Goal: Task Accomplishment & Management: Use online tool/utility

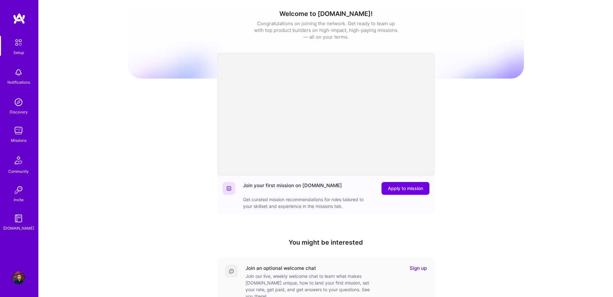
click at [21, 127] on img at bounding box center [18, 130] width 13 height 13
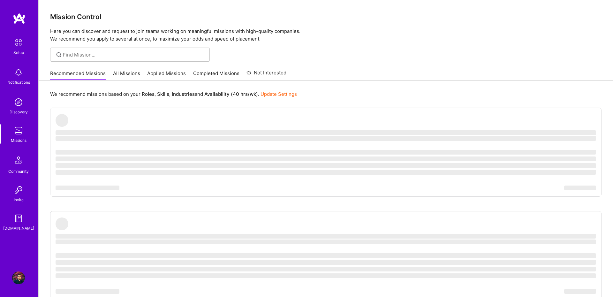
click at [120, 71] on link "All Missions" at bounding box center [126, 75] width 27 height 11
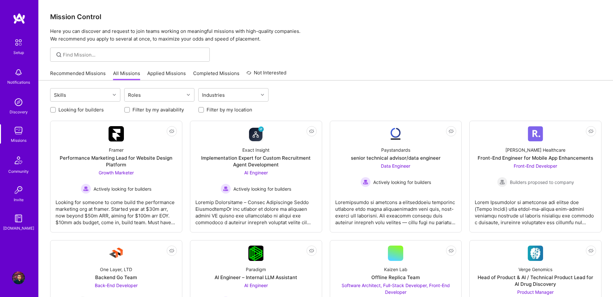
click at [162, 73] on link "Applied Missions" at bounding box center [166, 75] width 39 height 11
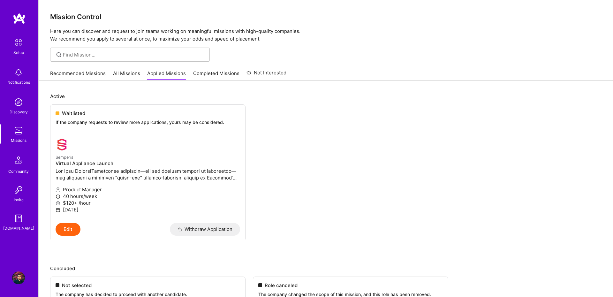
click at [133, 71] on link "All Missions" at bounding box center [126, 75] width 27 height 11
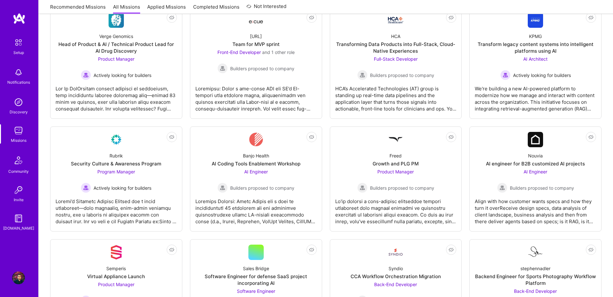
scroll to position [529, 0]
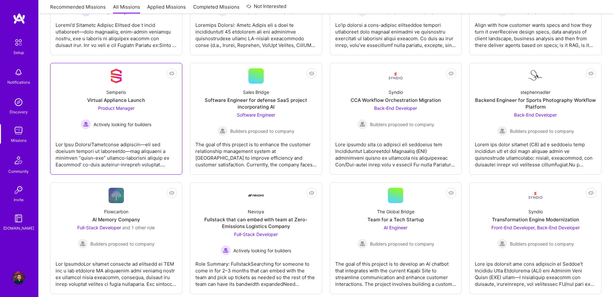
click at [119, 92] on div "Semperis" at bounding box center [115, 92] width 19 height 7
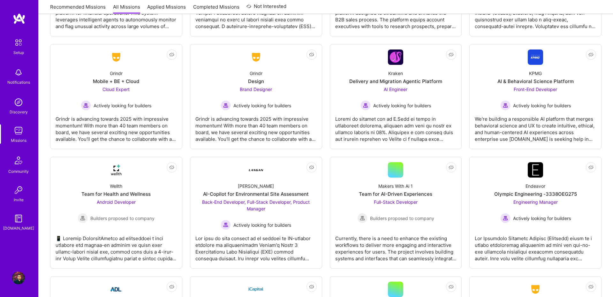
scroll to position [1366, 0]
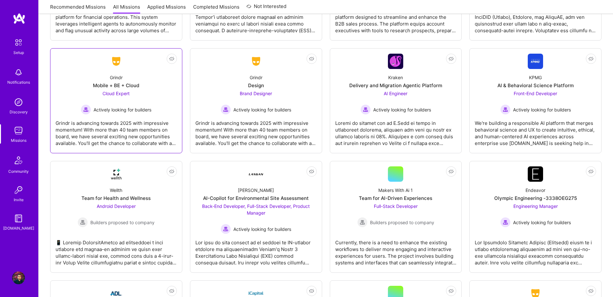
click at [164, 74] on div "Grindr Mobile + BE + Cloud Cloud Expert Actively looking for builders" at bounding box center [116, 92] width 121 height 46
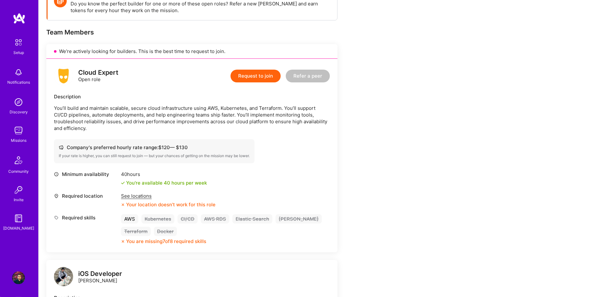
scroll to position [132, 0]
